Goal: Communication & Community: Participate in discussion

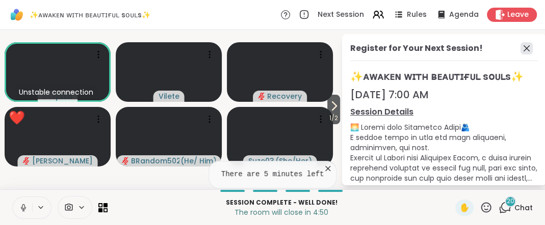
click at [521, 55] on icon at bounding box center [527, 48] width 12 height 12
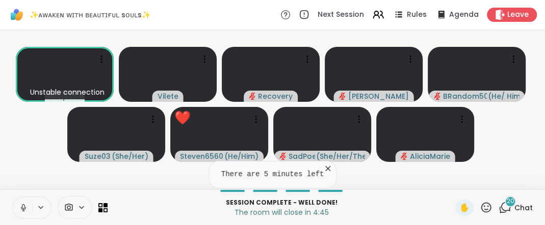
click at [514, 203] on span "Chat" at bounding box center [523, 208] width 18 height 10
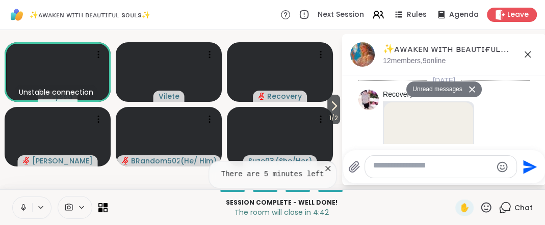
scroll to position [3749, 0]
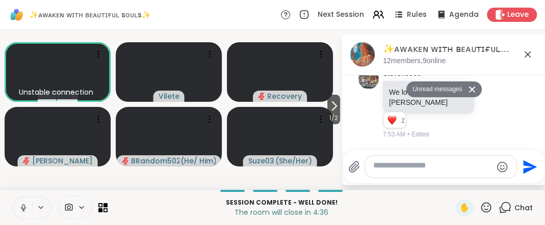
click at [472, 93] on icon at bounding box center [472, 90] width 6 height 6
click at [424, 161] on textarea "Type your message" at bounding box center [432, 167] width 119 height 13
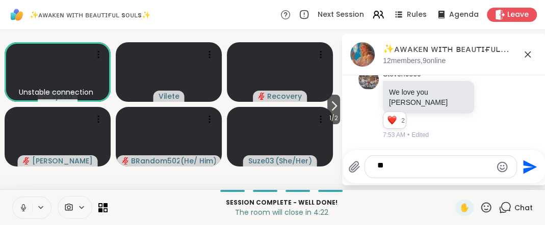
type textarea "*"
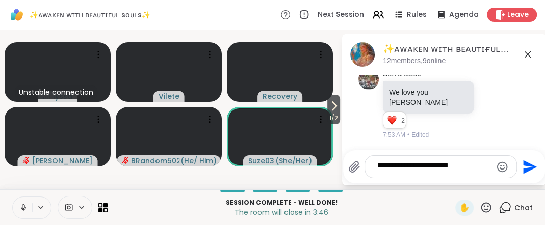
click at [28, 204] on icon at bounding box center [23, 207] width 9 height 9
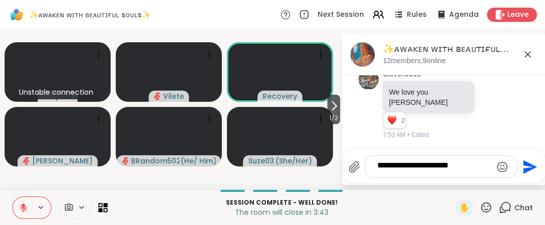
click at [479, 161] on textarea "**********" at bounding box center [432, 167] width 110 height 13
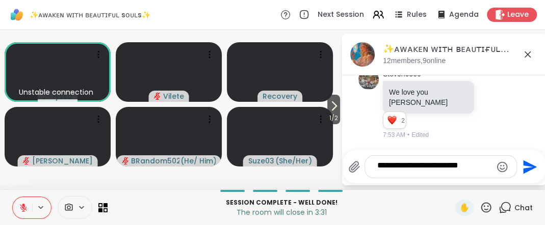
type textarea "**********"
click at [529, 160] on icon "Send" at bounding box center [530, 167] width 14 height 14
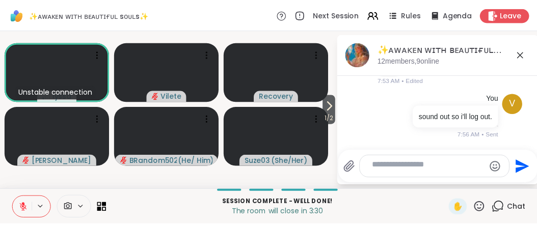
scroll to position [3799, 0]
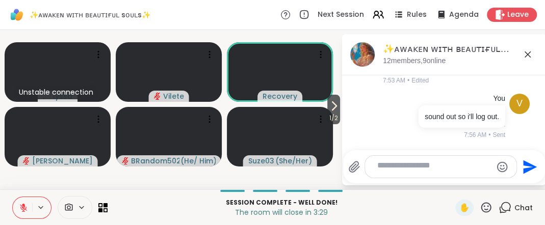
click at [529, 160] on icon "Send" at bounding box center [530, 167] width 14 height 14
click at [517, 18] on span "Leave" at bounding box center [518, 15] width 22 height 11
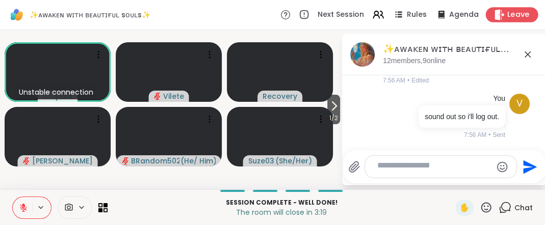
click at [507, 16] on span "Leave" at bounding box center [518, 15] width 22 height 11
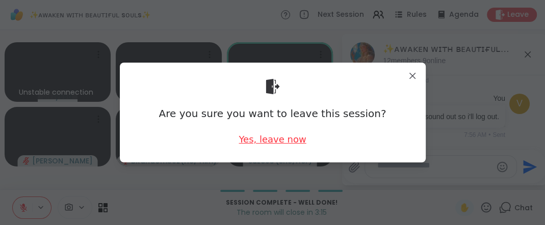
click at [291, 141] on div "Yes, leave now" at bounding box center [272, 139] width 67 height 13
